Goal: Task Accomplishment & Management: Use online tool/utility

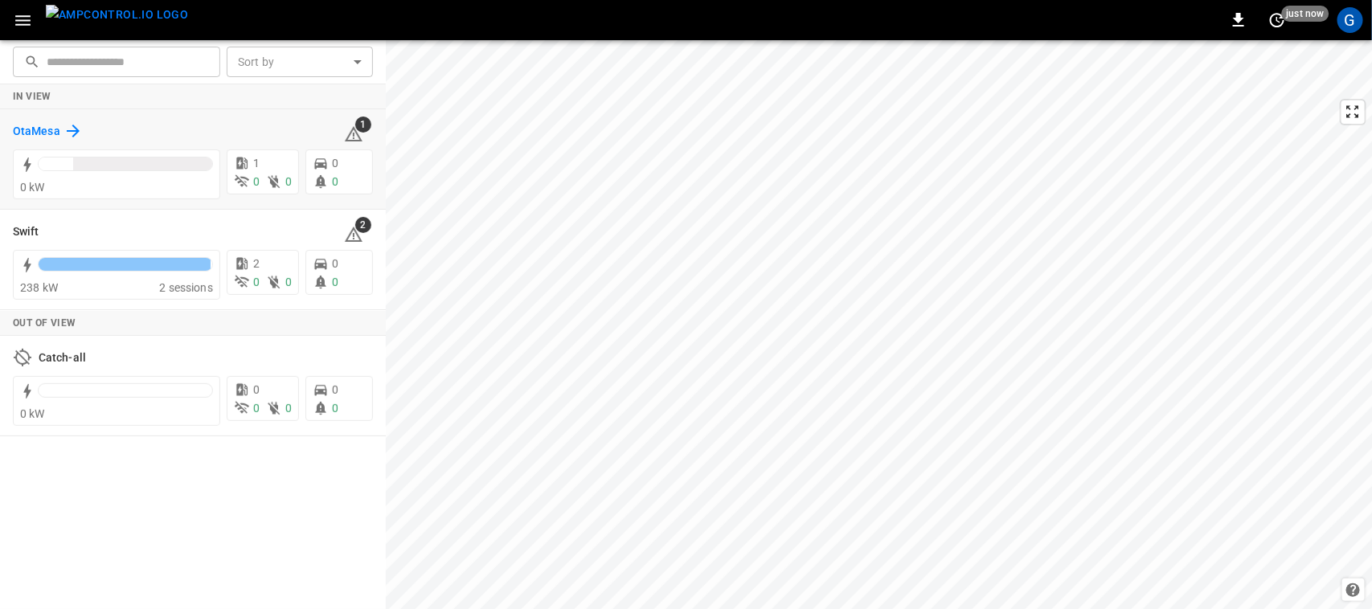
click at [43, 126] on h6 "OtaMesa" at bounding box center [36, 132] width 47 height 18
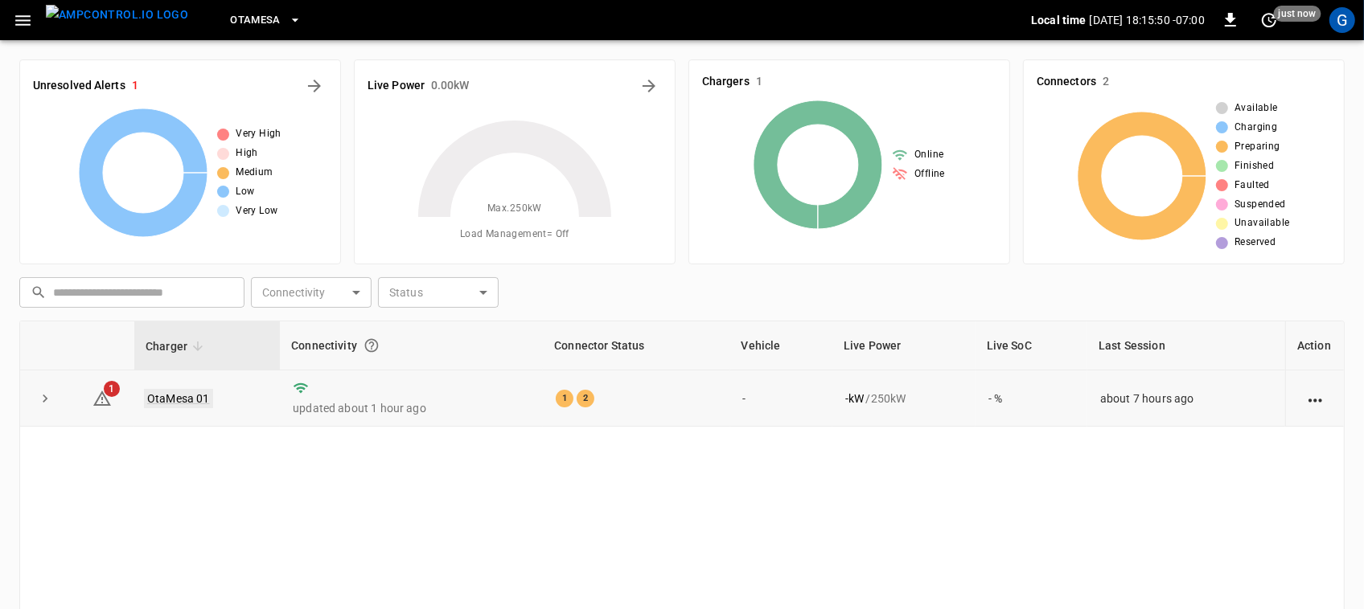
click at [171, 406] on link "OtaMesa 01" at bounding box center [178, 398] width 69 height 19
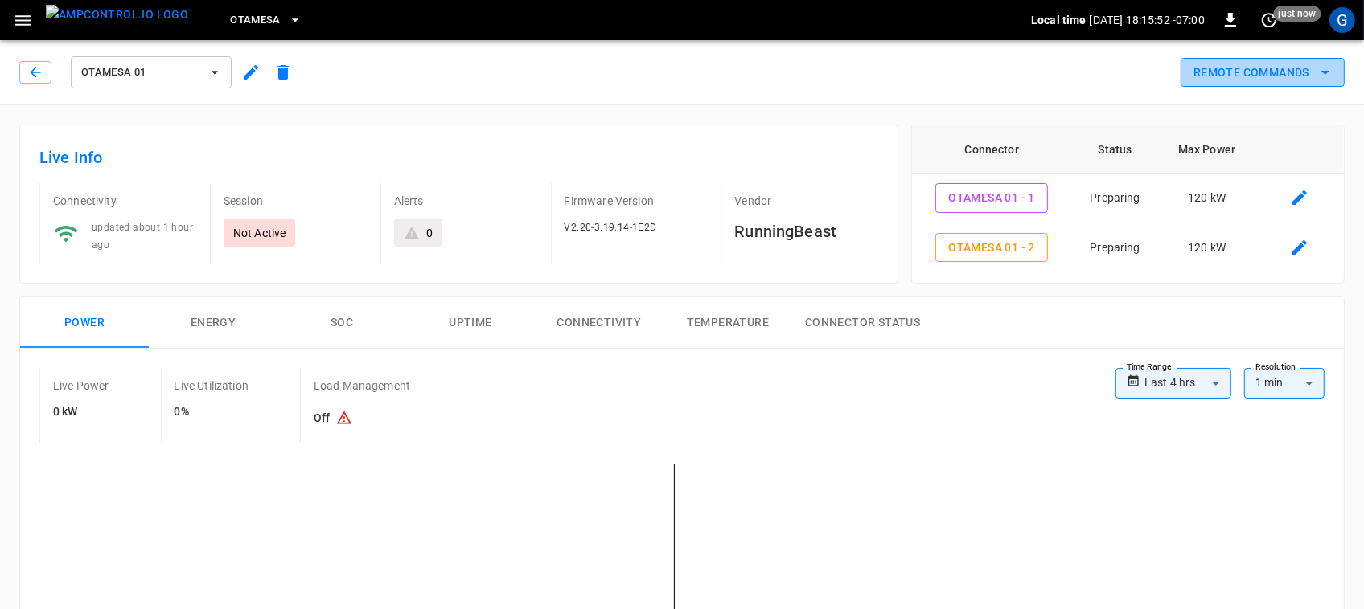
click at [1227, 61] on button "Remote Commands" at bounding box center [1262, 73] width 164 height 30
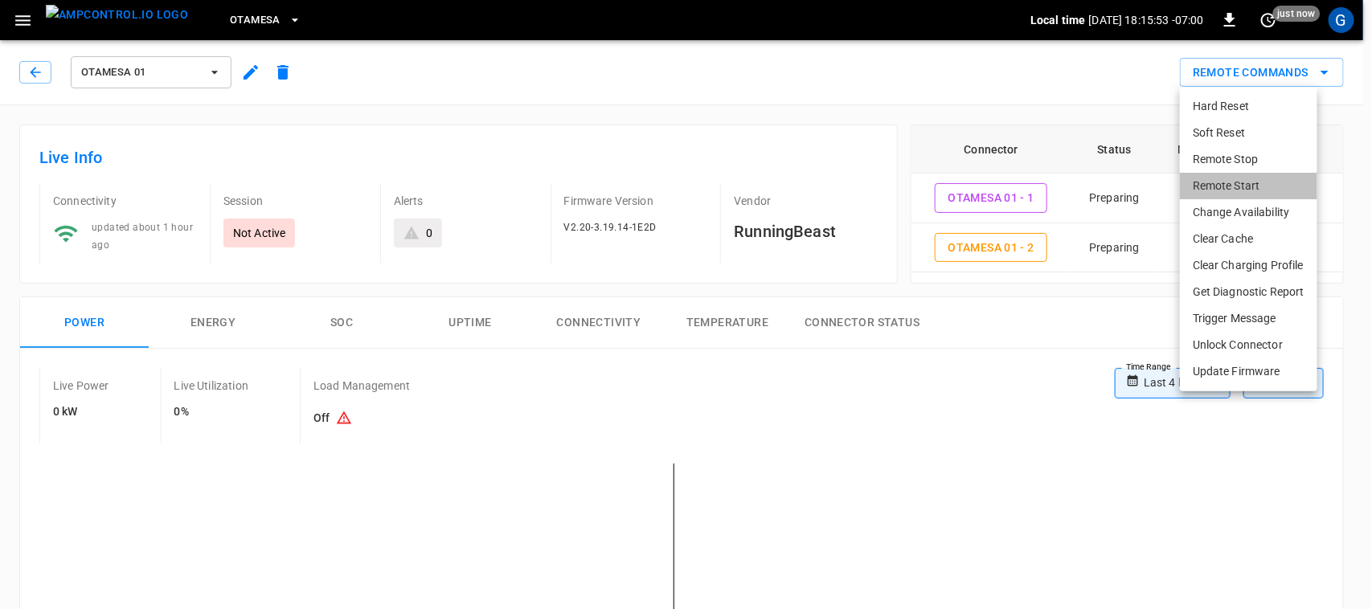
click at [1219, 183] on li "Remote Start" at bounding box center [1248, 186] width 137 height 27
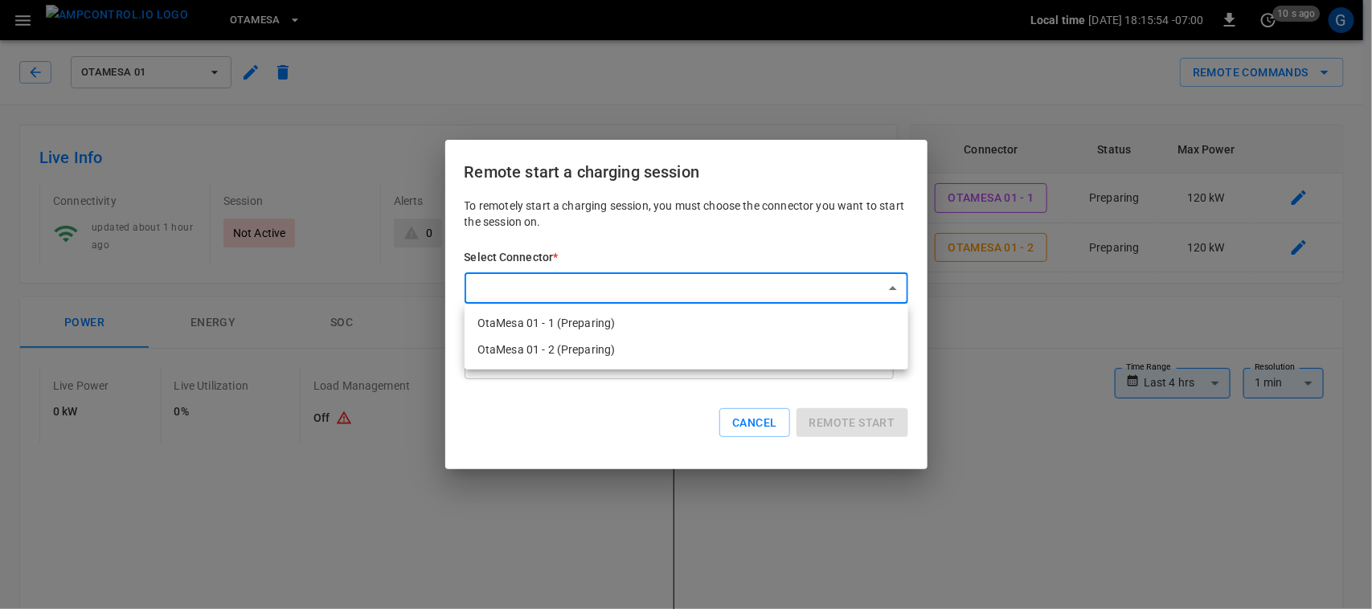
click at [588, 328] on li "OtaMesa 01 - 1 (Preparing)" at bounding box center [687, 323] width 444 height 27
type input "**********"
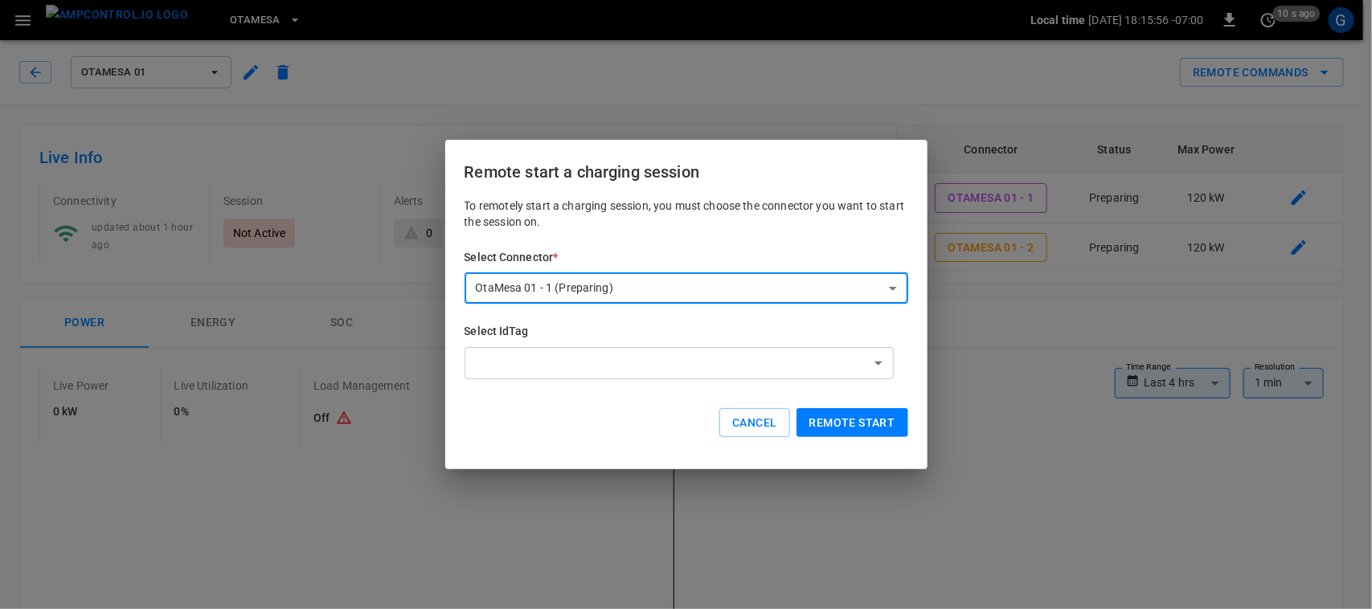
click at [873, 419] on button "Remote start" at bounding box center [853, 423] width 112 height 30
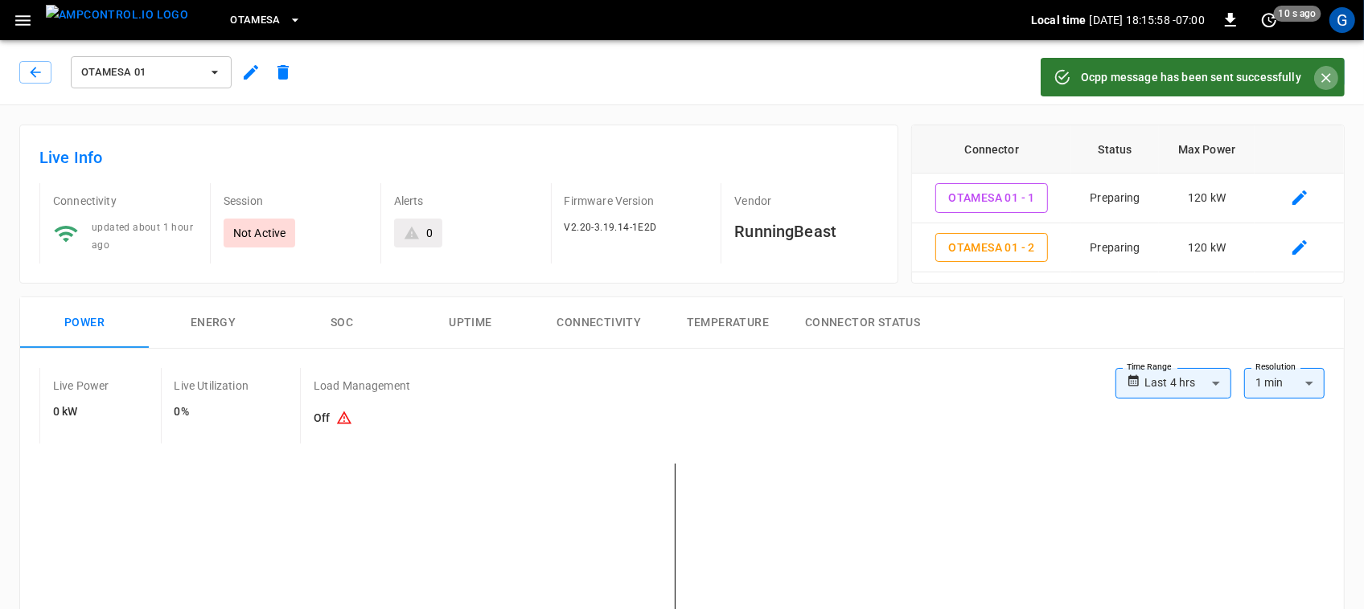
click at [1320, 85] on icon "Close" at bounding box center [1326, 78] width 16 height 16
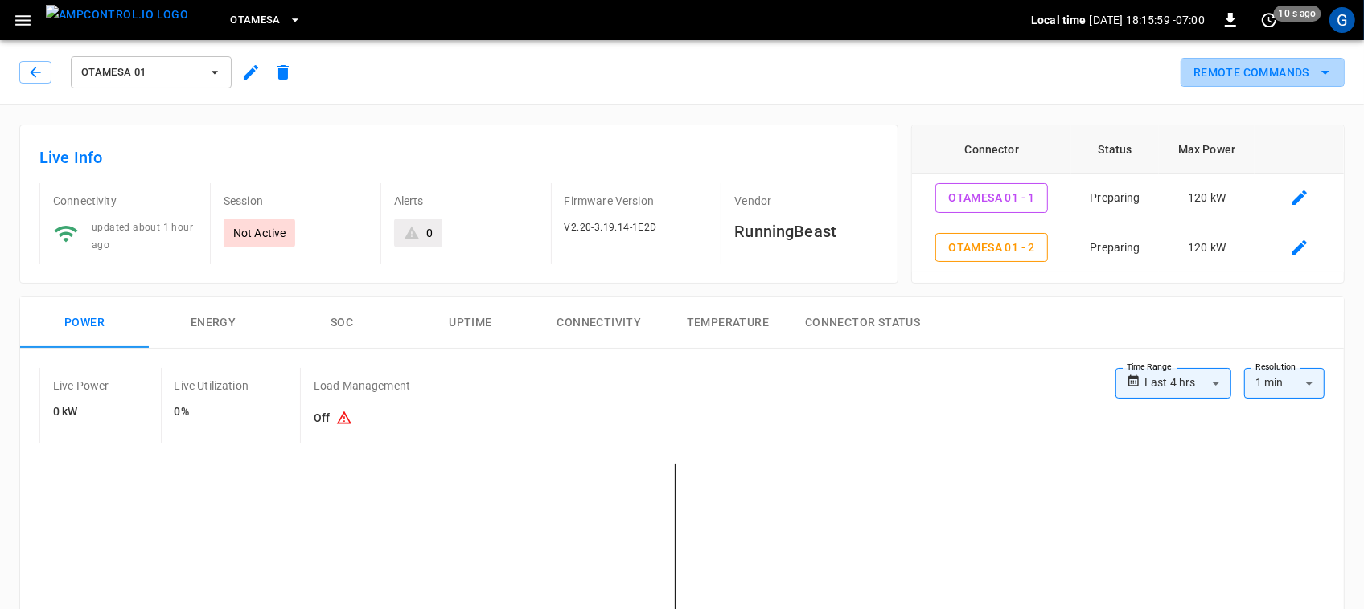
click at [1320, 85] on button "Remote Commands" at bounding box center [1262, 73] width 164 height 30
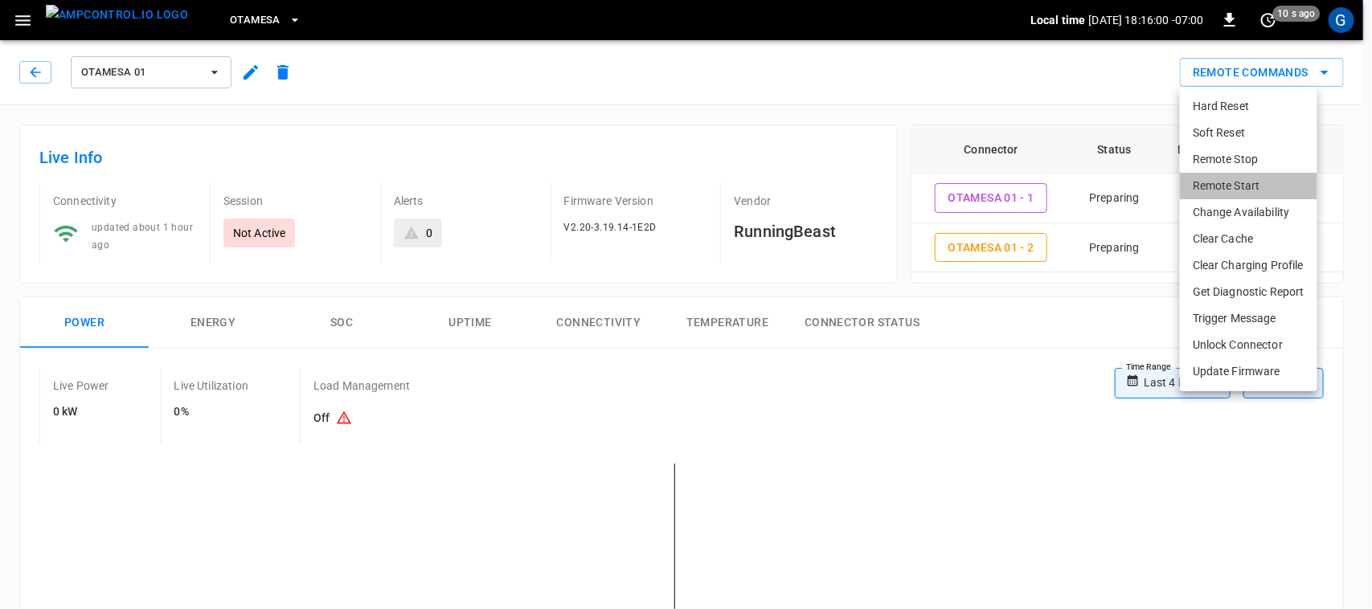
click at [1263, 178] on li "Remote Start" at bounding box center [1248, 186] width 137 height 27
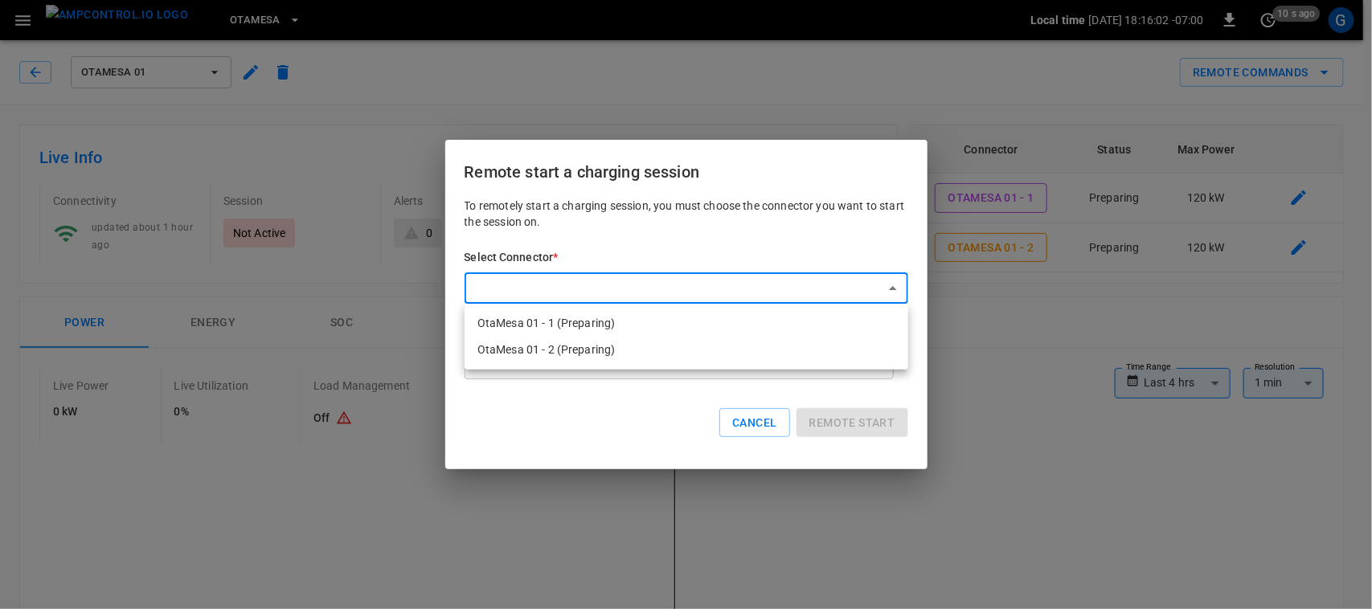
click at [671, 355] on li "OtaMesa 01 - 2 (Preparing)" at bounding box center [687, 350] width 444 height 27
type input "**********"
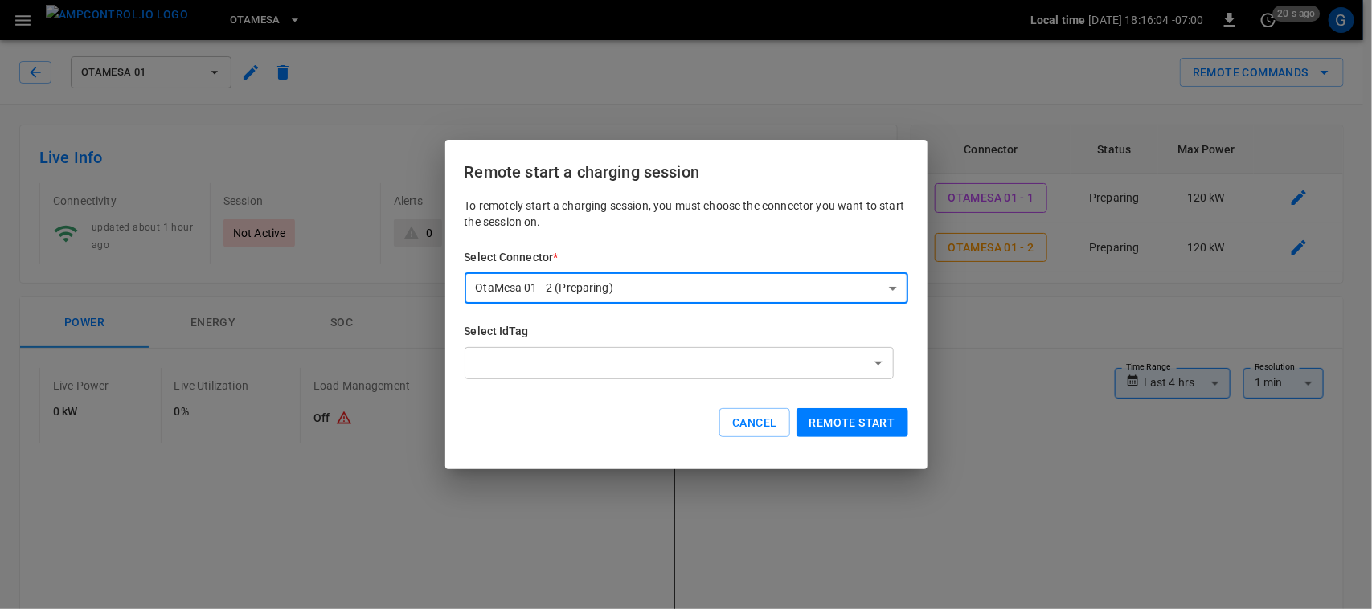
click at [830, 425] on button "Remote start" at bounding box center [853, 423] width 112 height 30
